Goal: Task Accomplishment & Management: Use online tool/utility

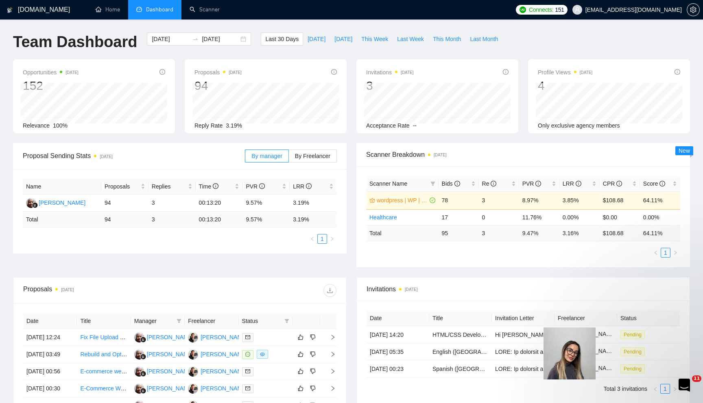
scroll to position [38, 0]
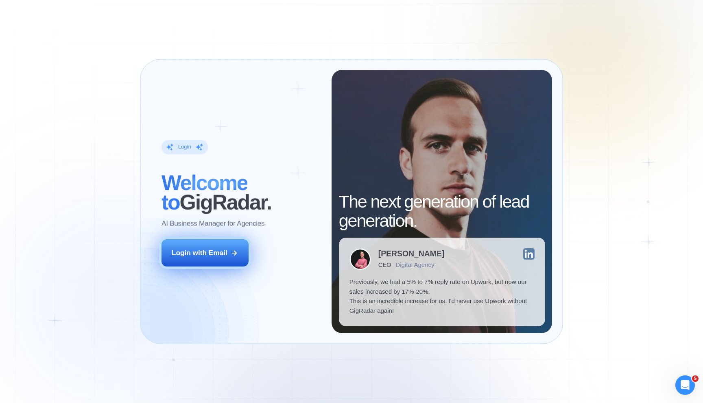
click at [235, 252] on icon at bounding box center [234, 253] width 7 height 7
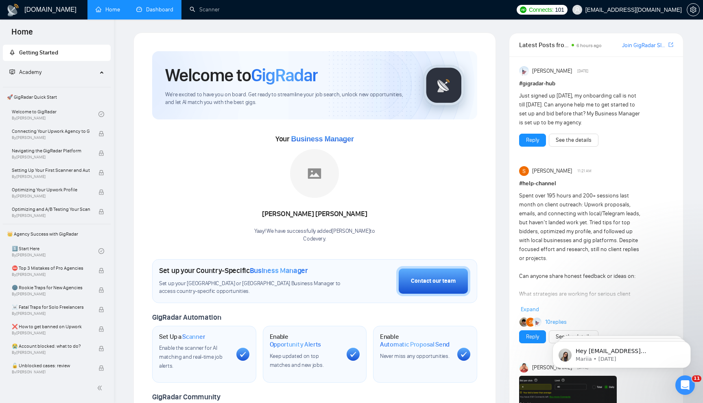
click at [150, 10] on link "Dashboard" at bounding box center [154, 9] width 37 height 7
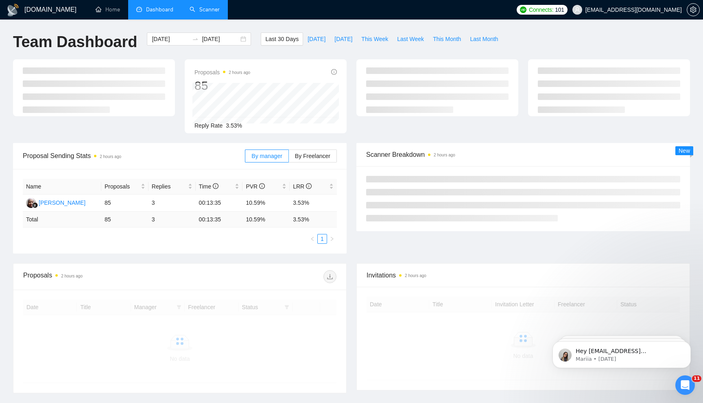
click at [200, 12] on link "Scanner" at bounding box center [204, 9] width 30 height 7
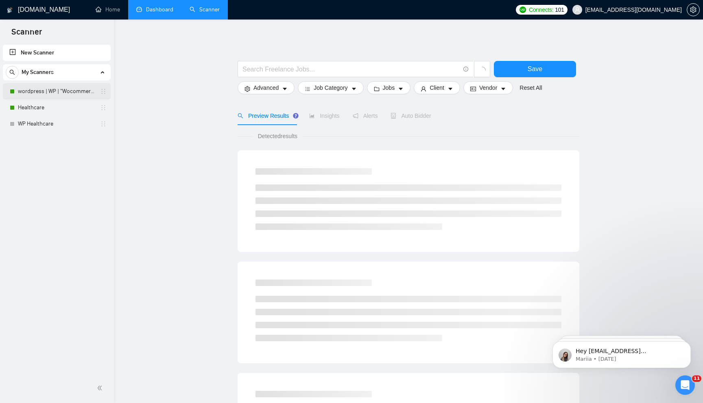
click at [52, 86] on link "wordpress | WP | "Wocommerce"" at bounding box center [56, 91] width 77 height 16
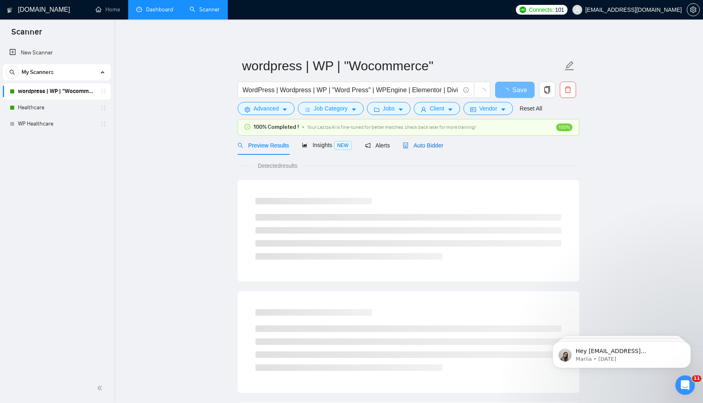
click at [429, 143] on span "Auto Bidder" at bounding box center [423, 145] width 40 height 7
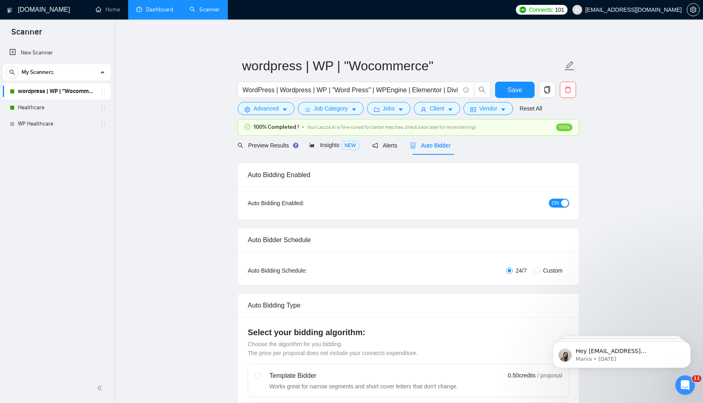
click at [143, 13] on link "Dashboard" at bounding box center [154, 9] width 37 height 7
